Goal: Check status

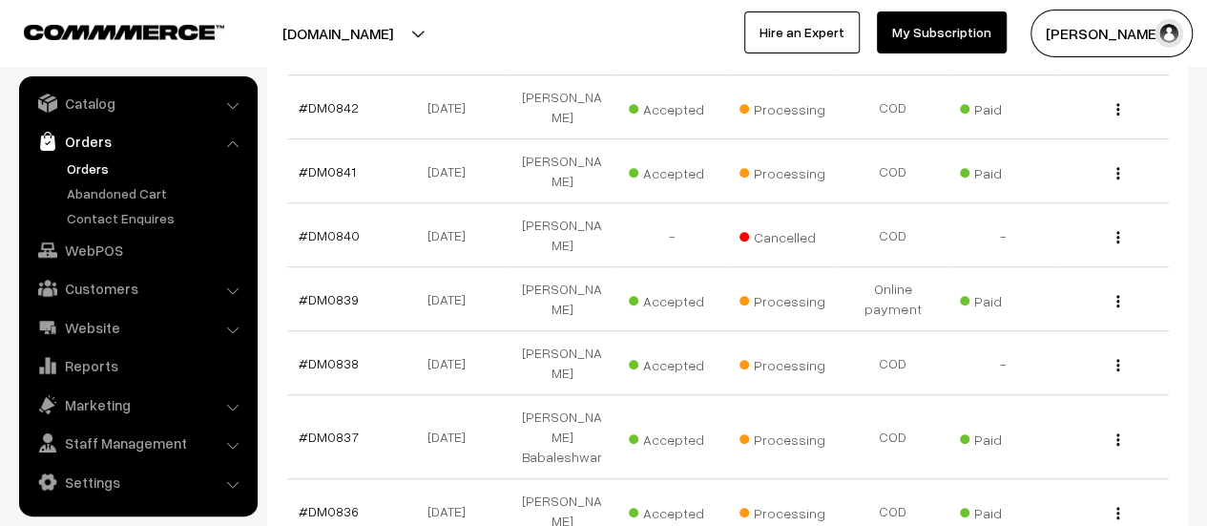
scroll to position [606, 0]
select select "20"
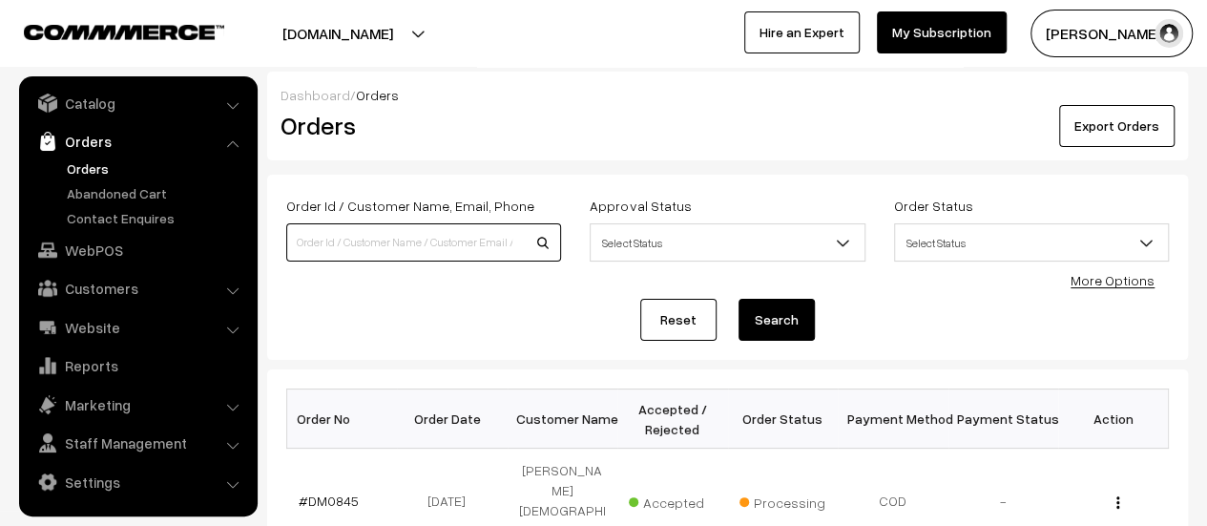
click at [409, 226] on input at bounding box center [423, 242] width 275 height 38
type input "[PERSON_NAME]"
click at [762, 314] on button "Search" at bounding box center [777, 320] width 76 height 42
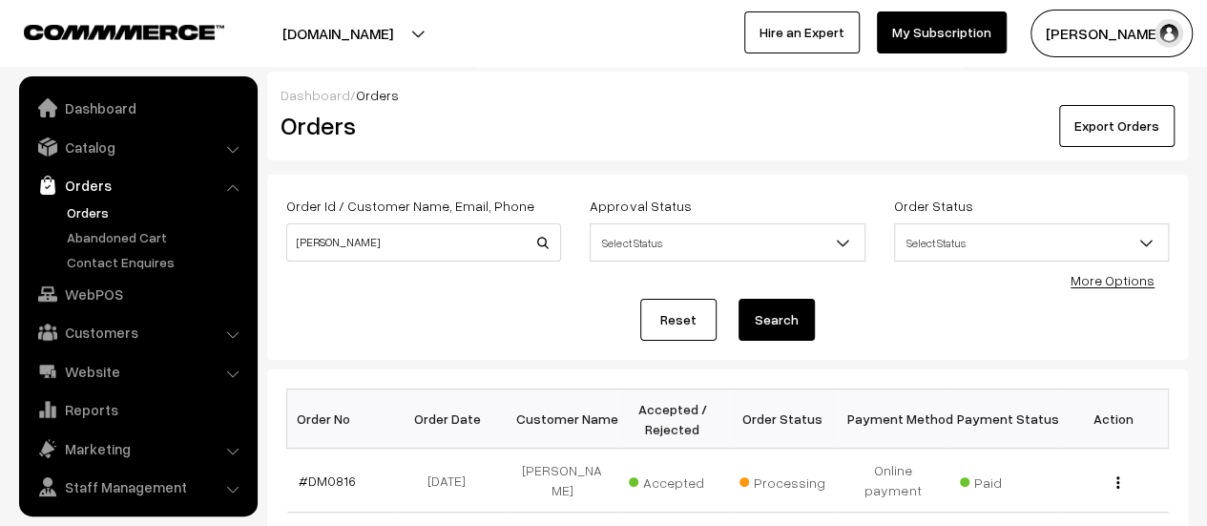
scroll to position [44, 0]
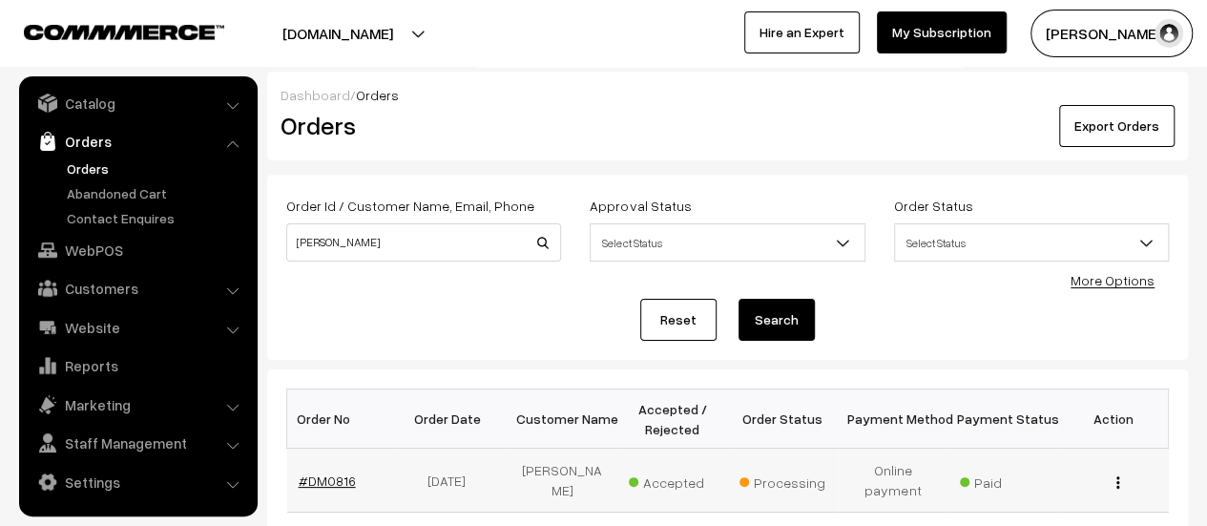
click at [328, 479] on link "#DM0816" at bounding box center [327, 480] width 57 height 16
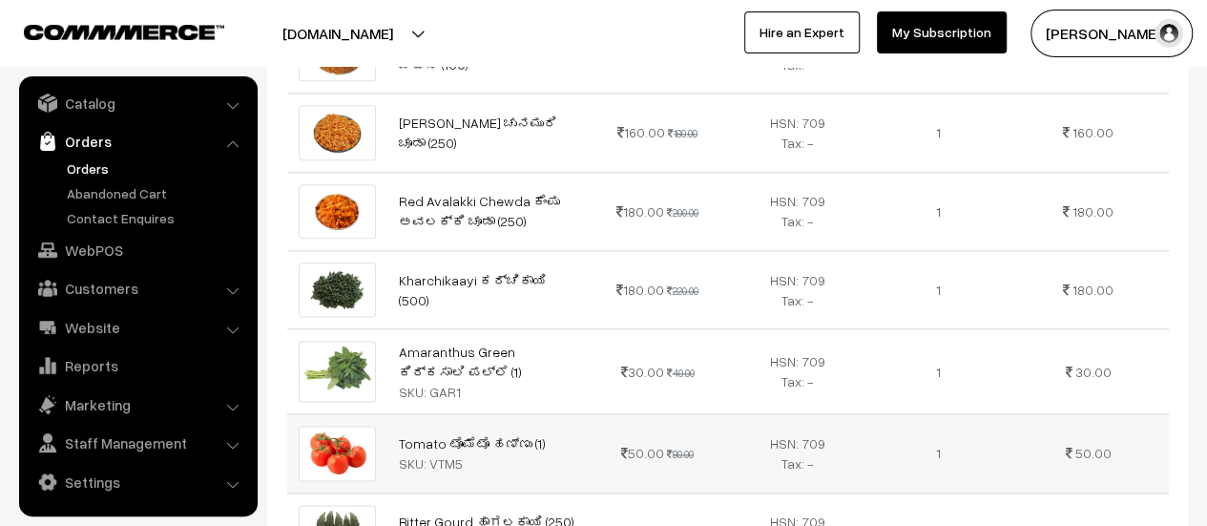
scroll to position [1060, 0]
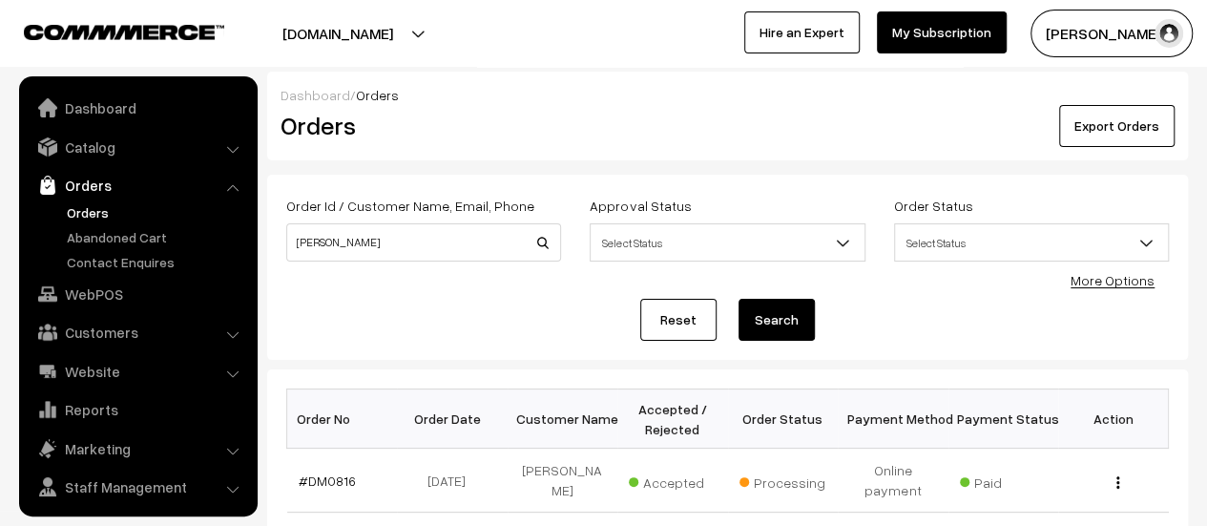
scroll to position [44, 0]
